Goal: Task Accomplishment & Management: Manage account settings

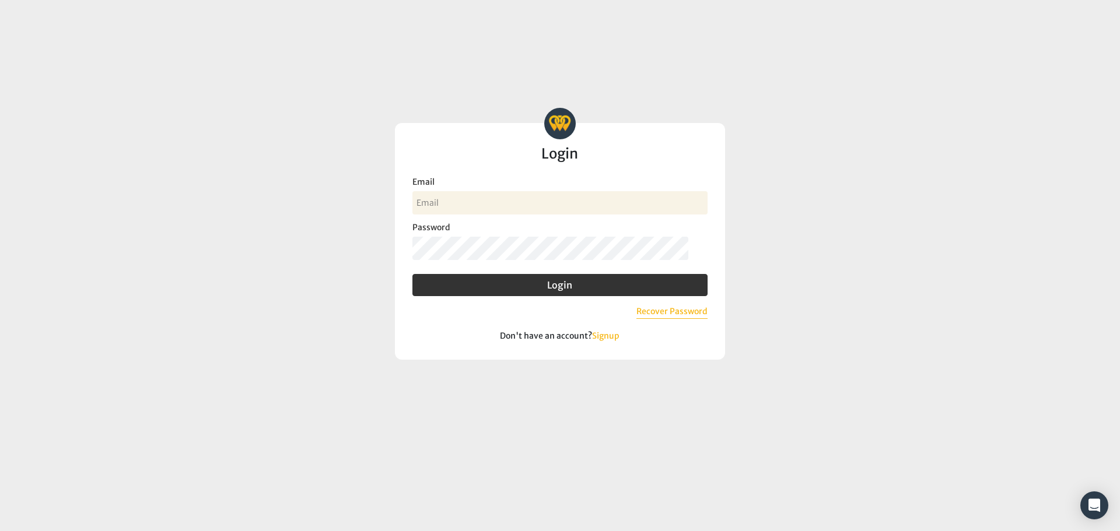
click at [439, 202] on input "Email" at bounding box center [559, 202] width 295 height 23
type input "[PERSON_NAME][EMAIL_ADDRESS][DOMAIN_NAME]"
click at [412, 274] on button "Login" at bounding box center [559, 285] width 295 height 22
